Goal: Task Accomplishment & Management: Complete application form

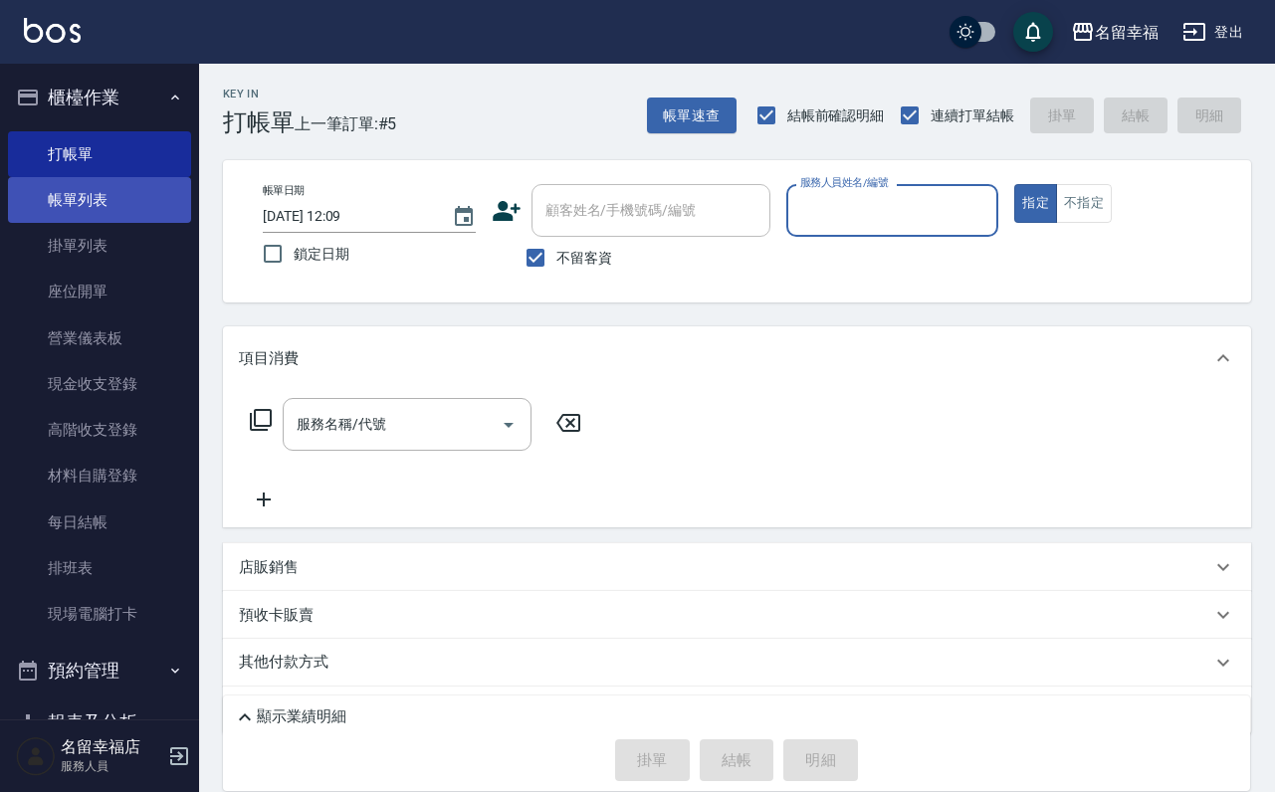
scroll to position [59, 0]
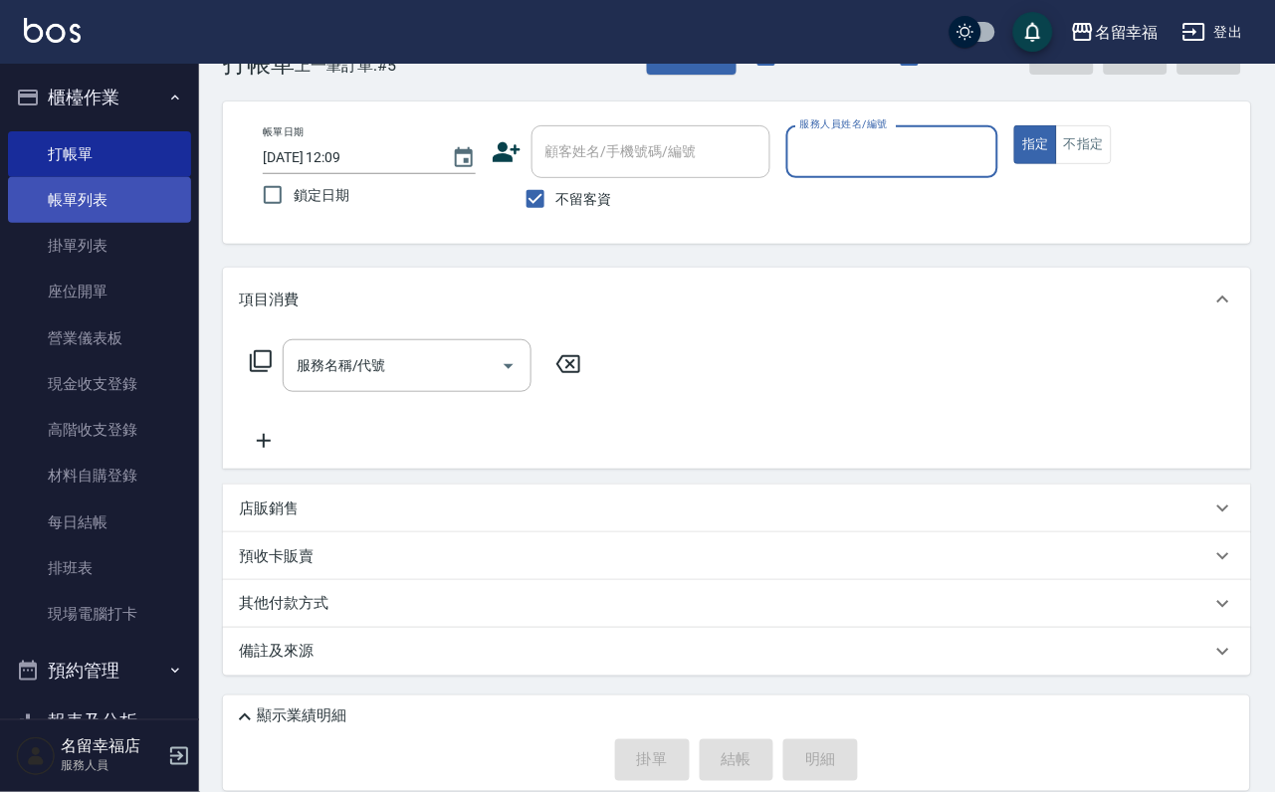
click at [77, 217] on link "帳單列表" at bounding box center [99, 200] width 183 height 46
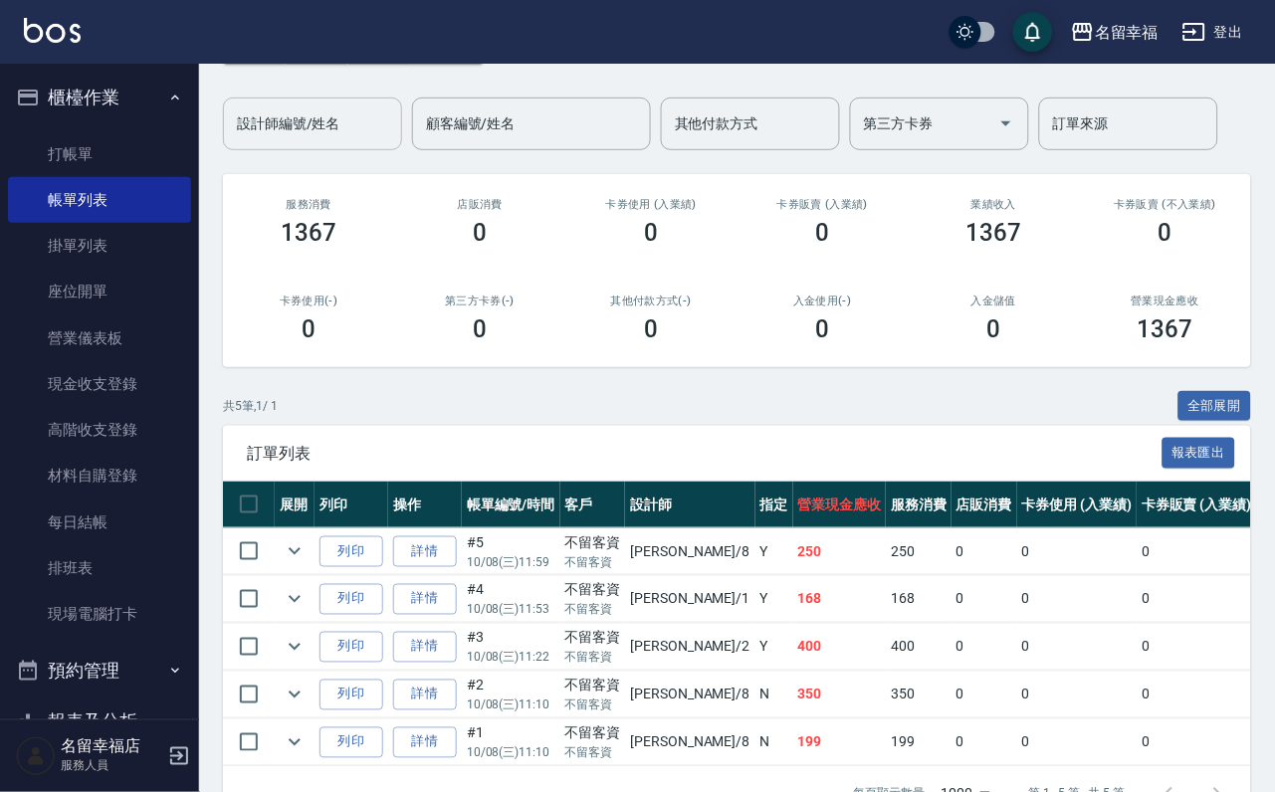
scroll to position [299, 0]
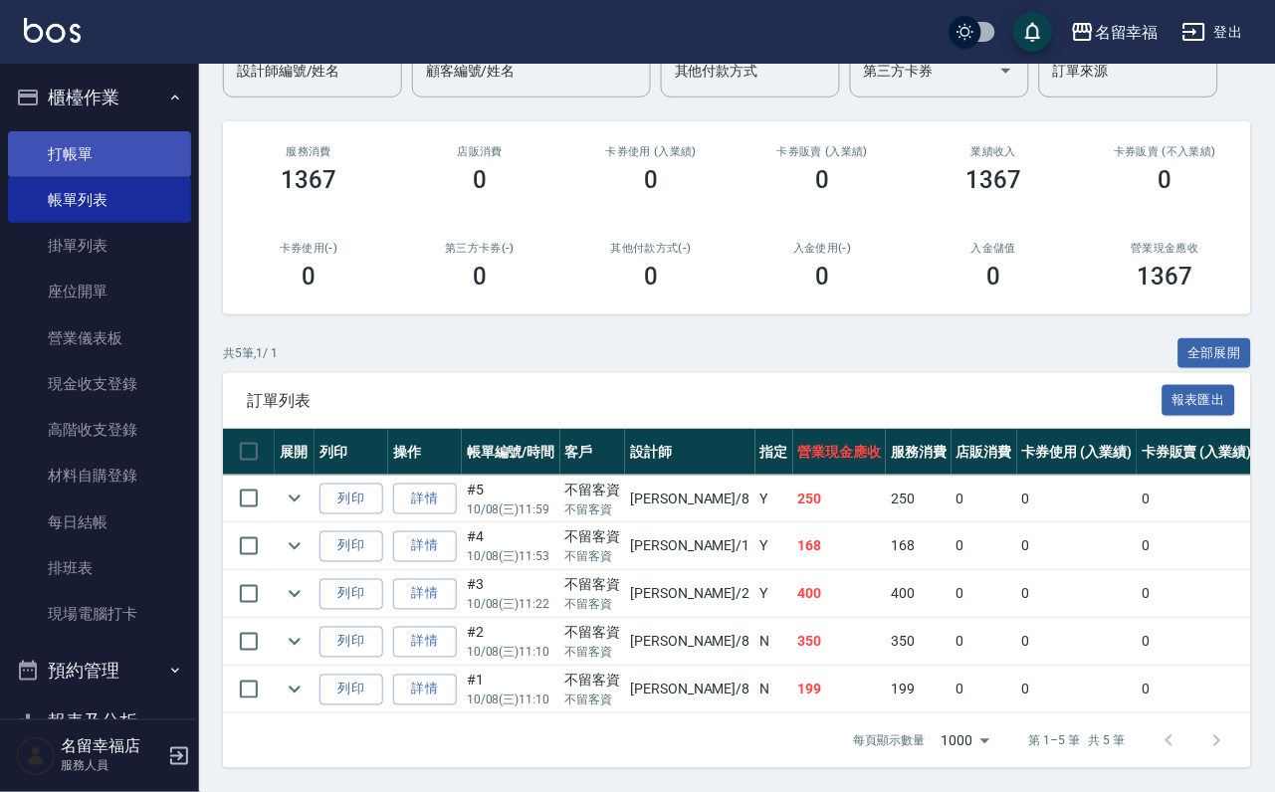
click at [25, 158] on link "打帳單" at bounding box center [99, 154] width 183 height 46
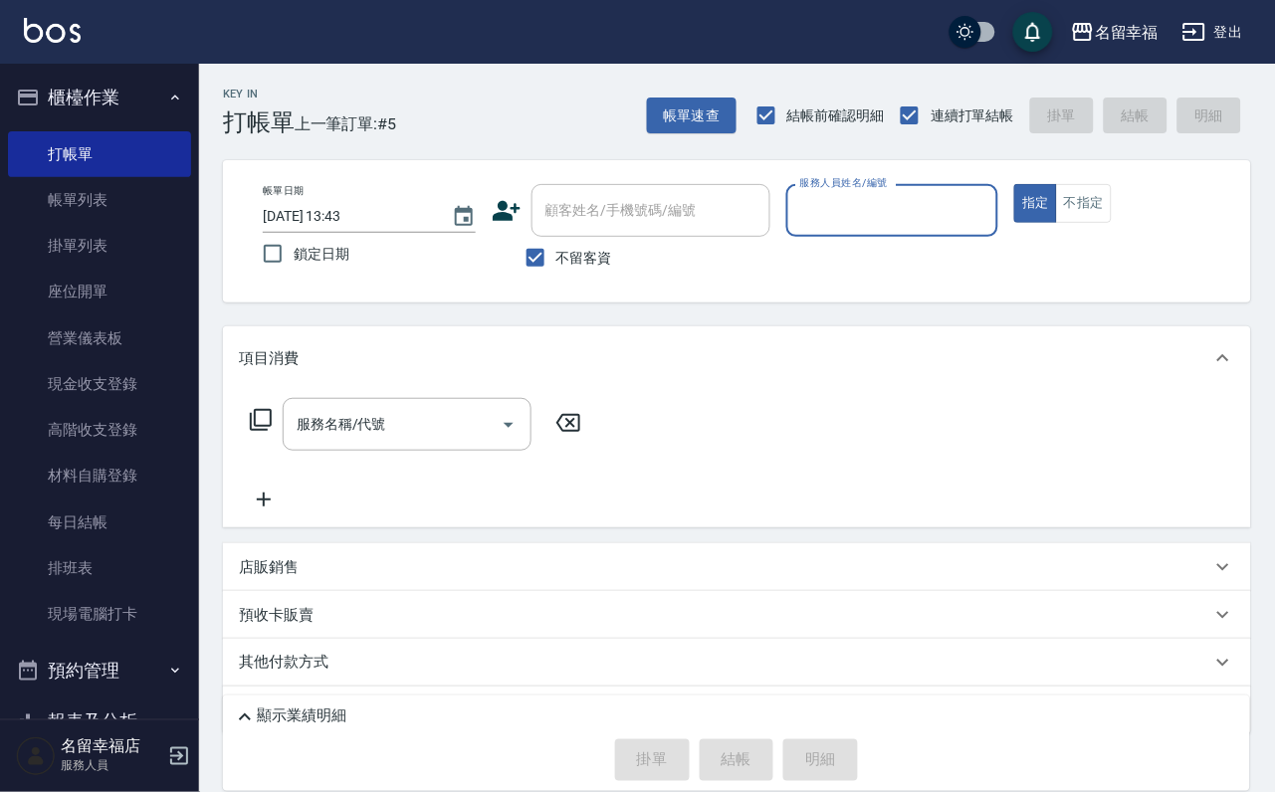
click at [968, 205] on input "服務人員姓名/編號" at bounding box center [892, 210] width 195 height 35
type input "3"
type button "true"
type input "[PERSON_NAME]-3"
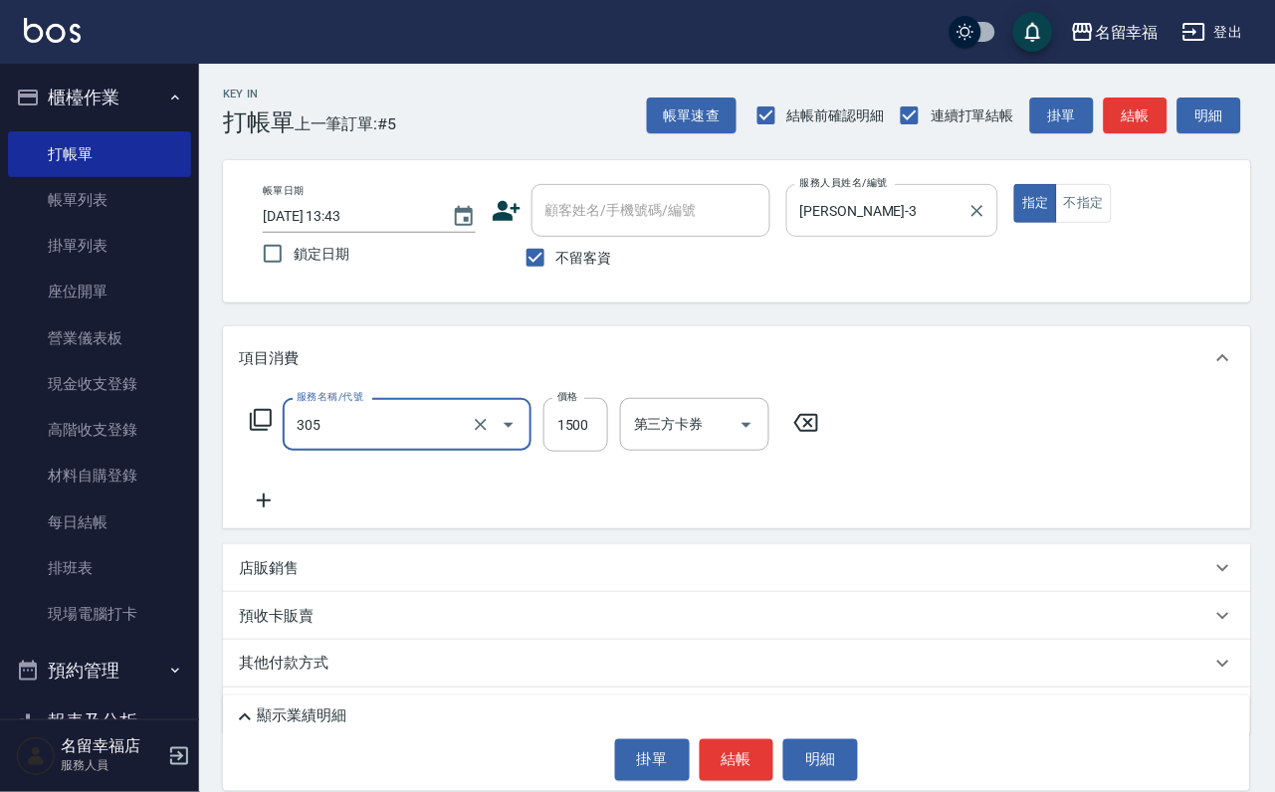
type input "設計燙髮1500(305)"
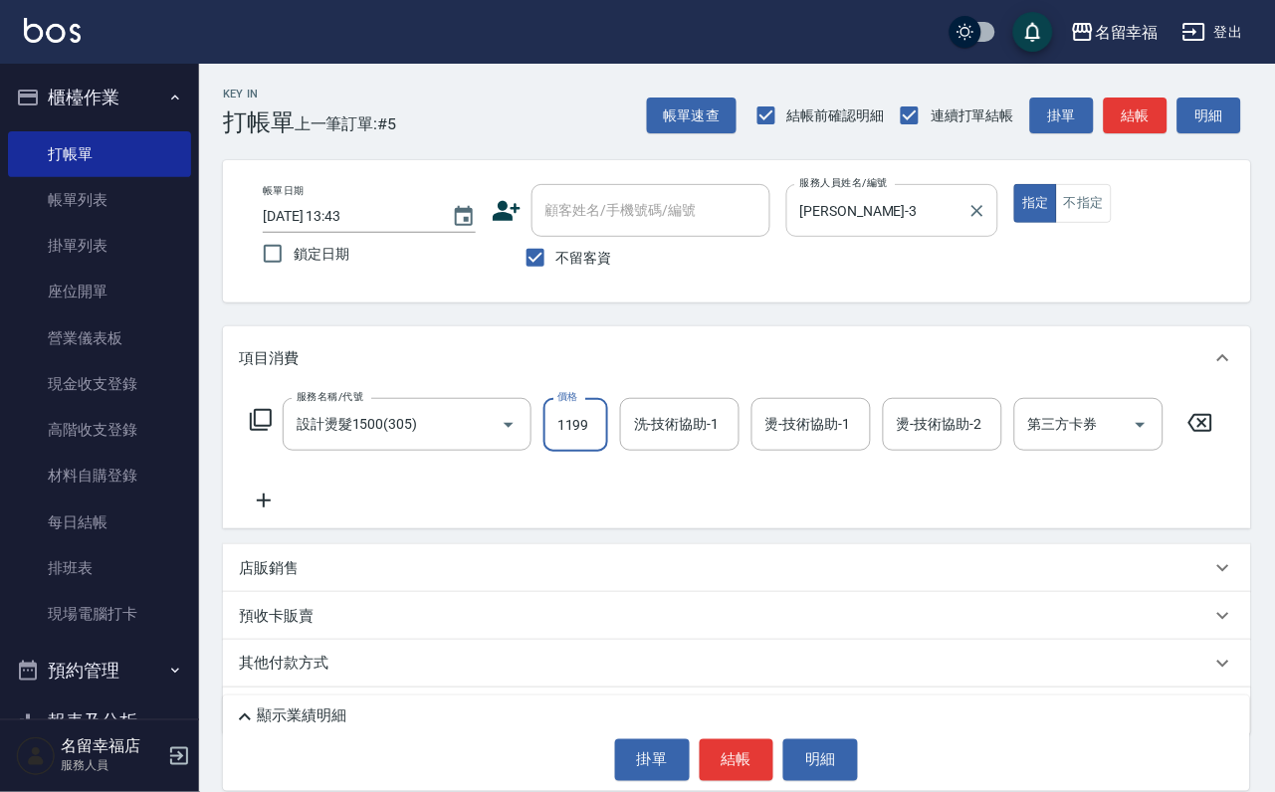
scroll to position [0, 1]
type input "1199"
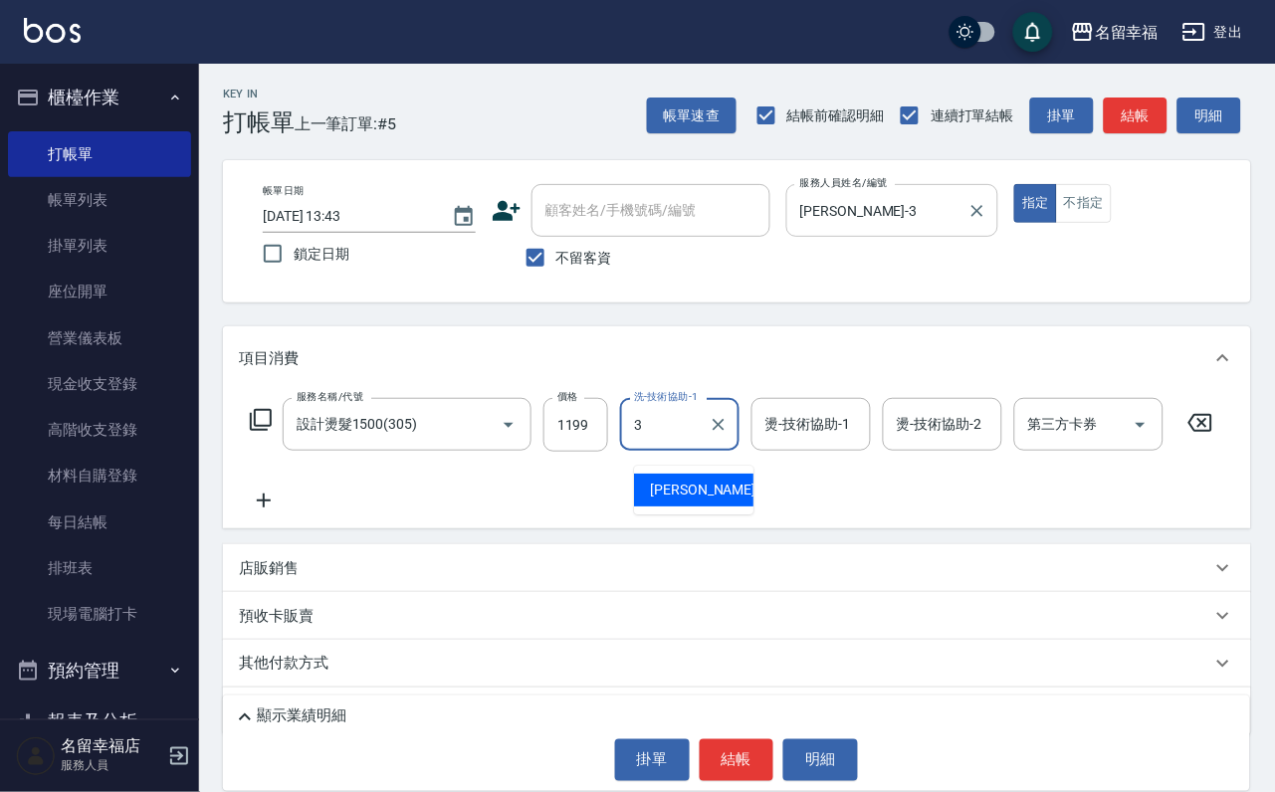
type input "[PERSON_NAME]-3"
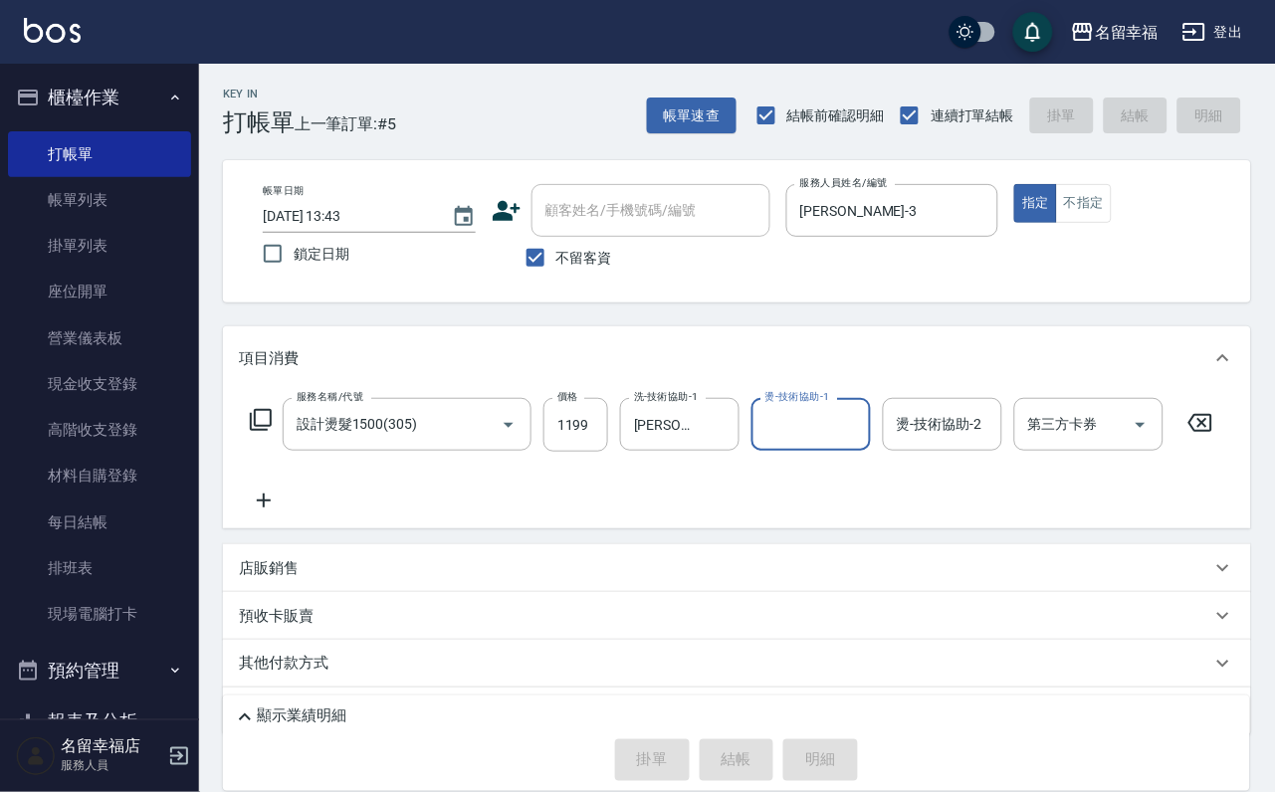
type input "[DATE] 13:44"
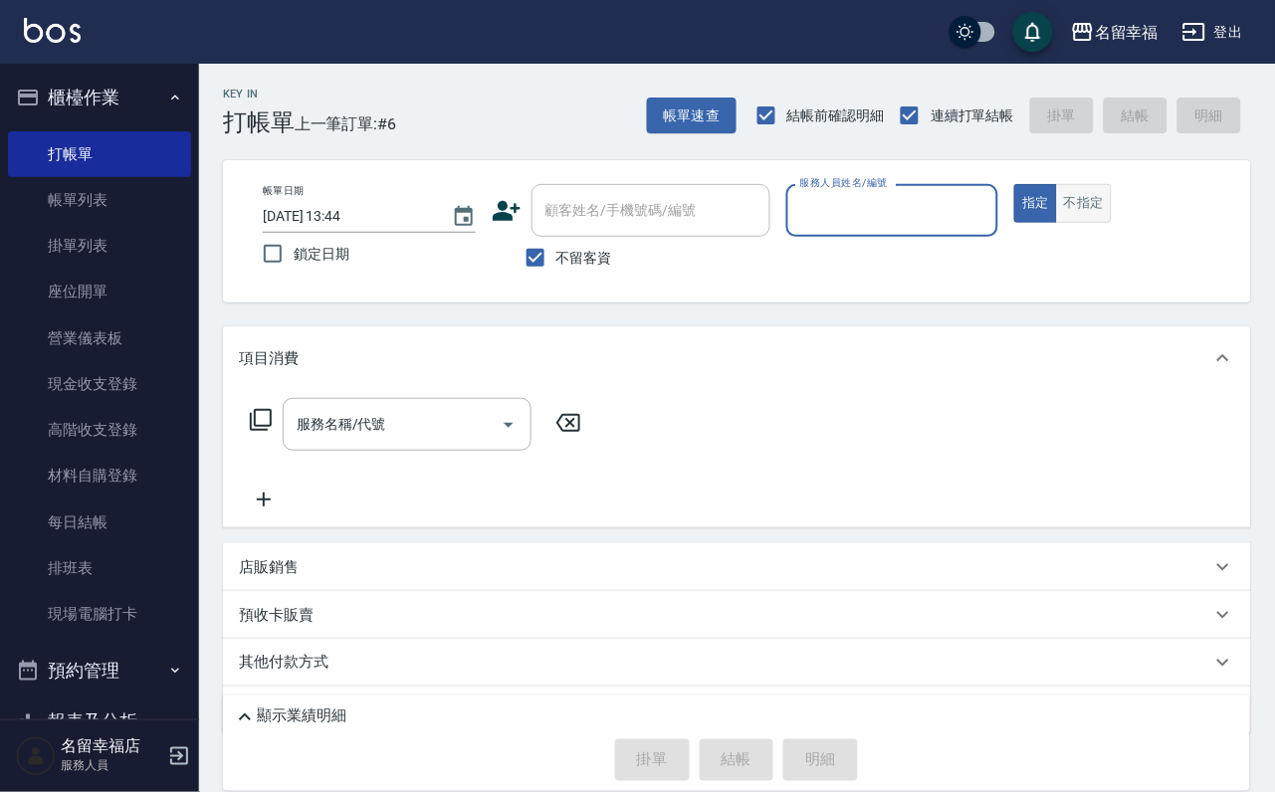
click at [1112, 223] on button "不指定" at bounding box center [1084, 203] width 56 height 39
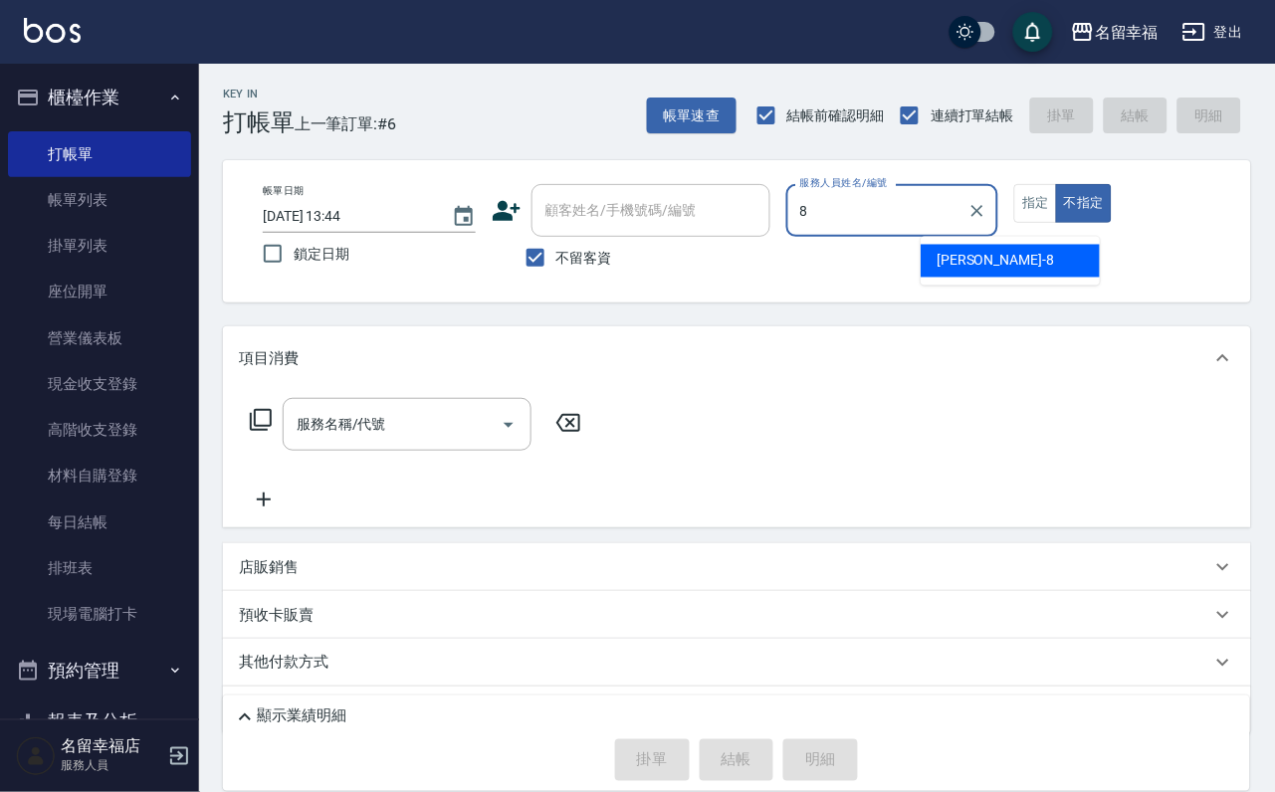
type input "[PERSON_NAME]-8"
type button "false"
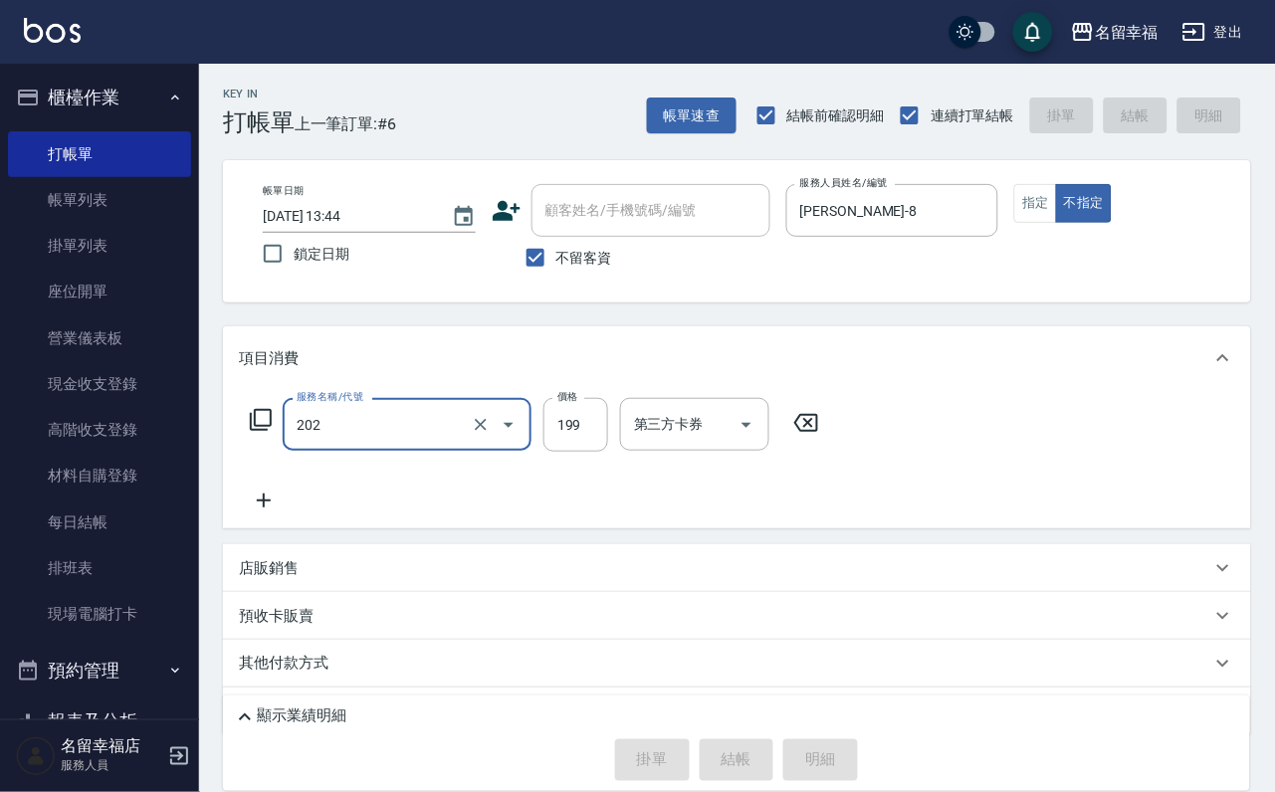
type input "202"
type input "[DATE] 14:02"
